Goal: Navigation & Orientation: Understand site structure

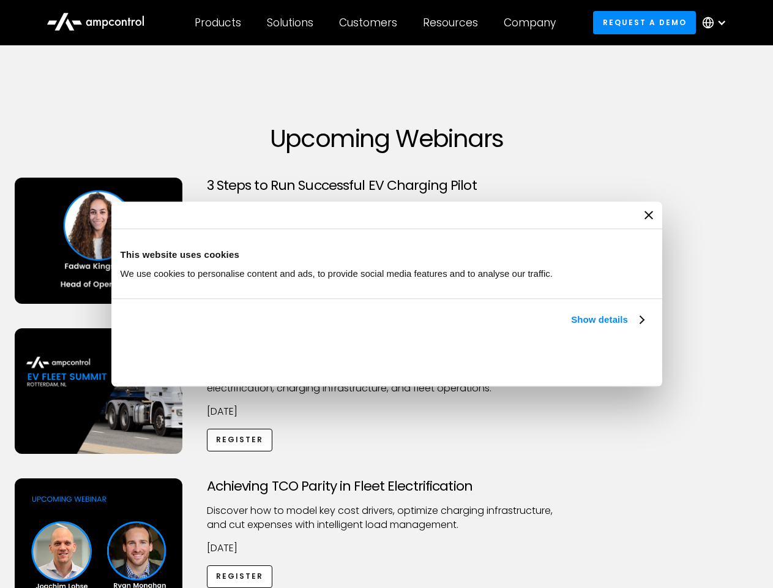
click at [571, 327] on link "Show details" at bounding box center [607, 319] width 72 height 15
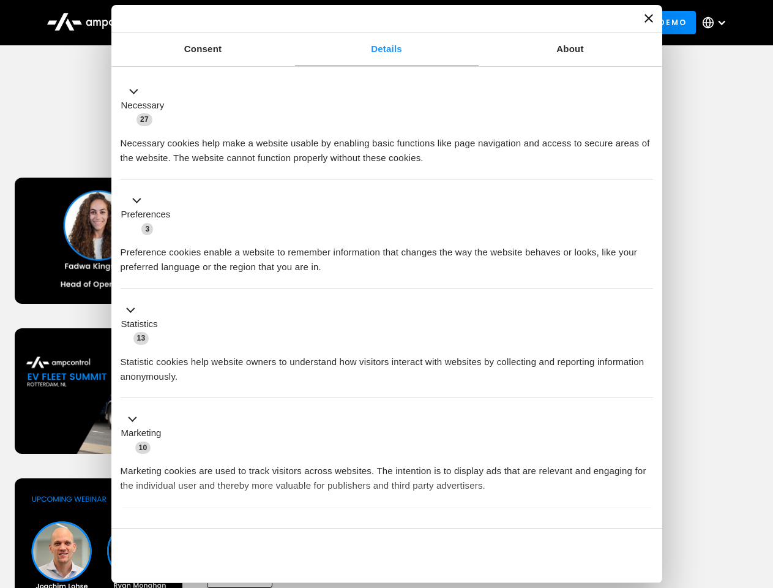
click at [645, 165] on div "Necessary cookies help make a website usable by enabling basic functions like p…" at bounding box center [387, 146] width 533 height 39
click at [760, 493] on div "Achieving TCO Parity in Fleet Electrification Discover how to model key cost dr…" at bounding box center [386, 574] width 769 height 192
click at [376, 23] on div "Customers" at bounding box center [368, 22] width 58 height 13
click at [217, 23] on div "Products" at bounding box center [218, 22] width 47 height 13
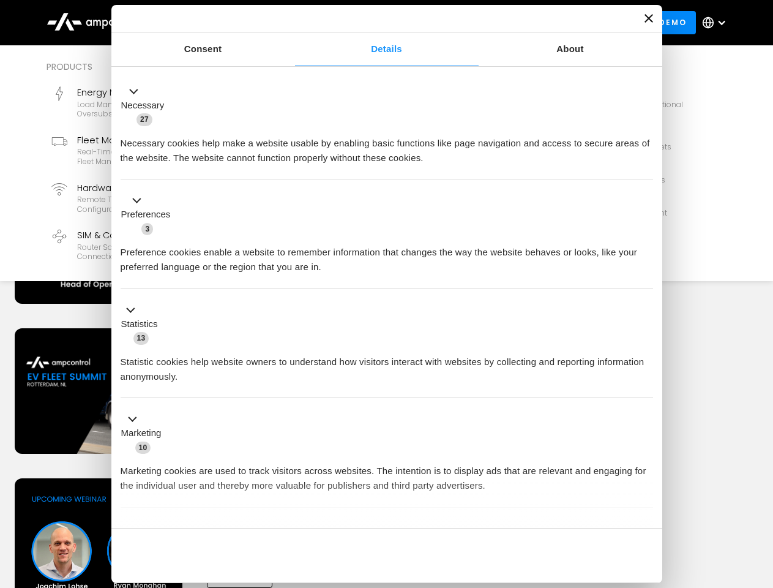
click at [291, 23] on div "Solutions" at bounding box center [290, 22] width 47 height 13
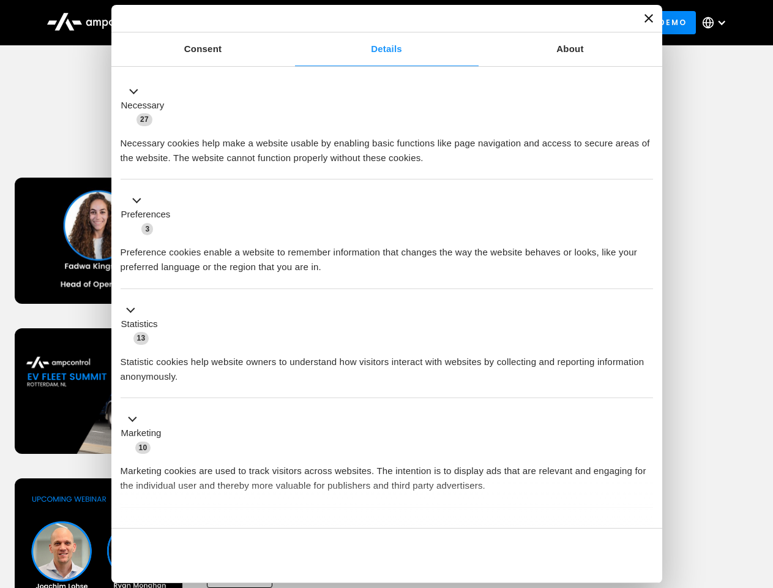
click at [370, 23] on div "Customers" at bounding box center [368, 22] width 58 height 13
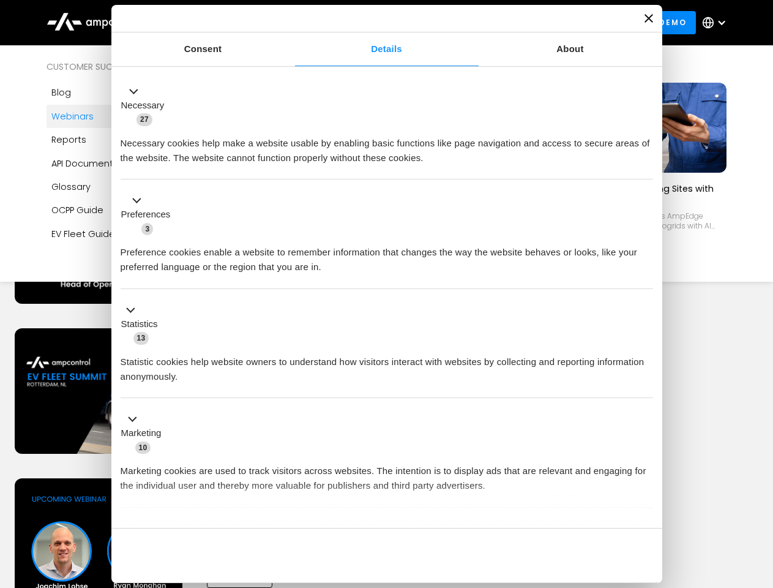
click at [453, 23] on div "Resources" at bounding box center [450, 22] width 55 height 13
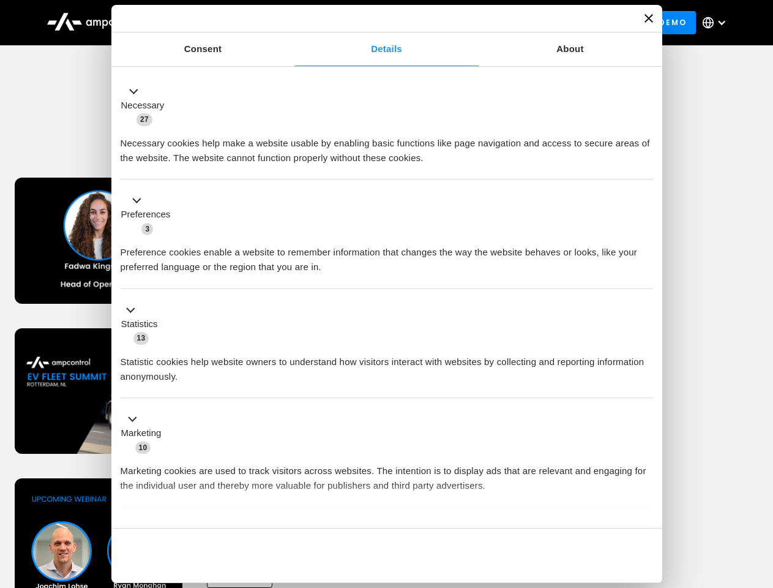
click at [534, 23] on div "Company" at bounding box center [530, 22] width 52 height 13
click at [717, 23] on div at bounding box center [722, 23] width 10 height 10
